Goal: Connect with others: Connect with others

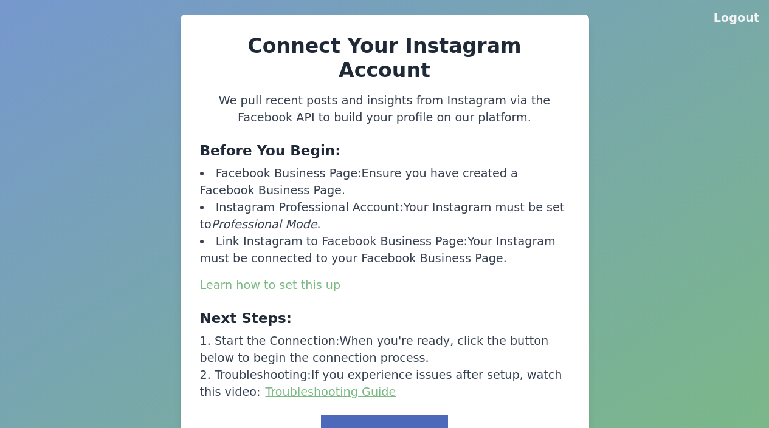
click at [388, 416] on button "Link to Facebook" at bounding box center [384, 435] width 126 height 38
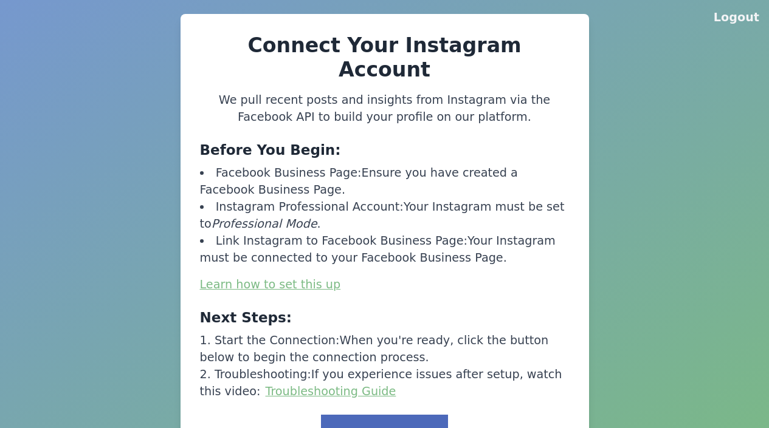
click at [388, 415] on button "Link to Facebook" at bounding box center [384, 434] width 126 height 38
